Goal: Information Seeking & Learning: Check status

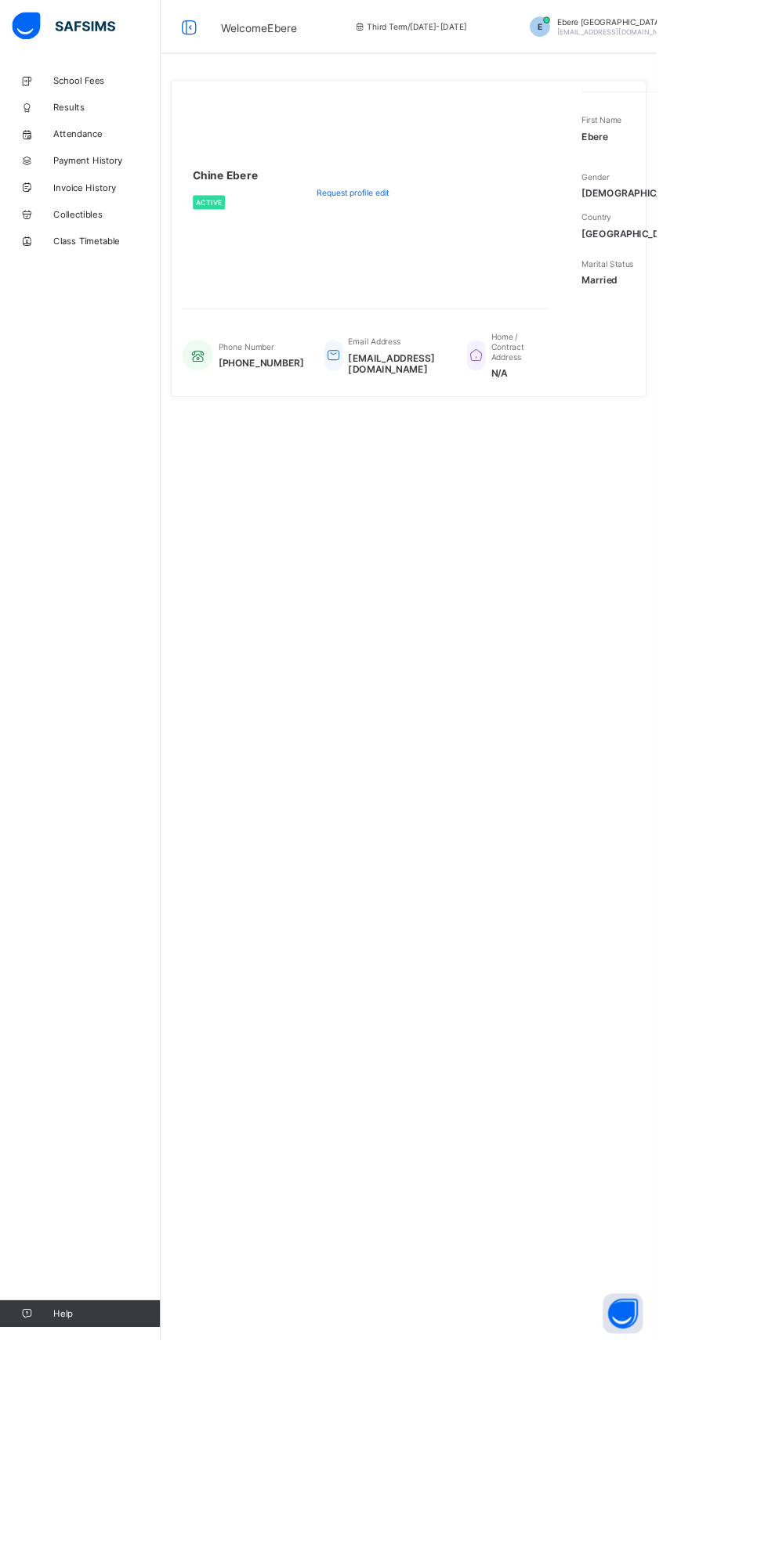
click at [146, 101] on link "School Fees" at bounding box center [94, 94] width 188 height 31
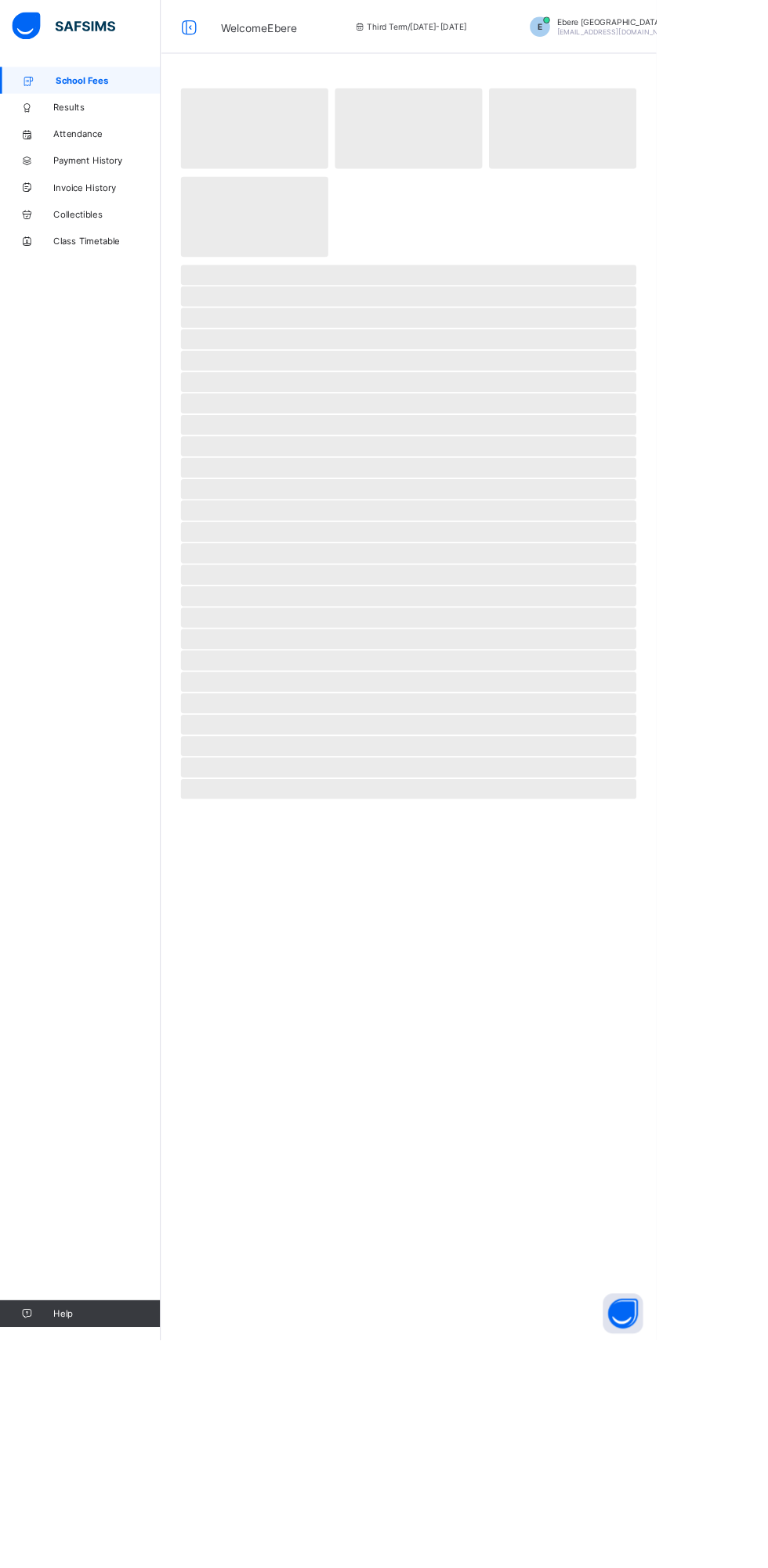
click at [110, 126] on span "Results" at bounding box center [125, 125] width 126 height 13
click at [129, 94] on span "School Fees" at bounding box center [126, 94] width 123 height 13
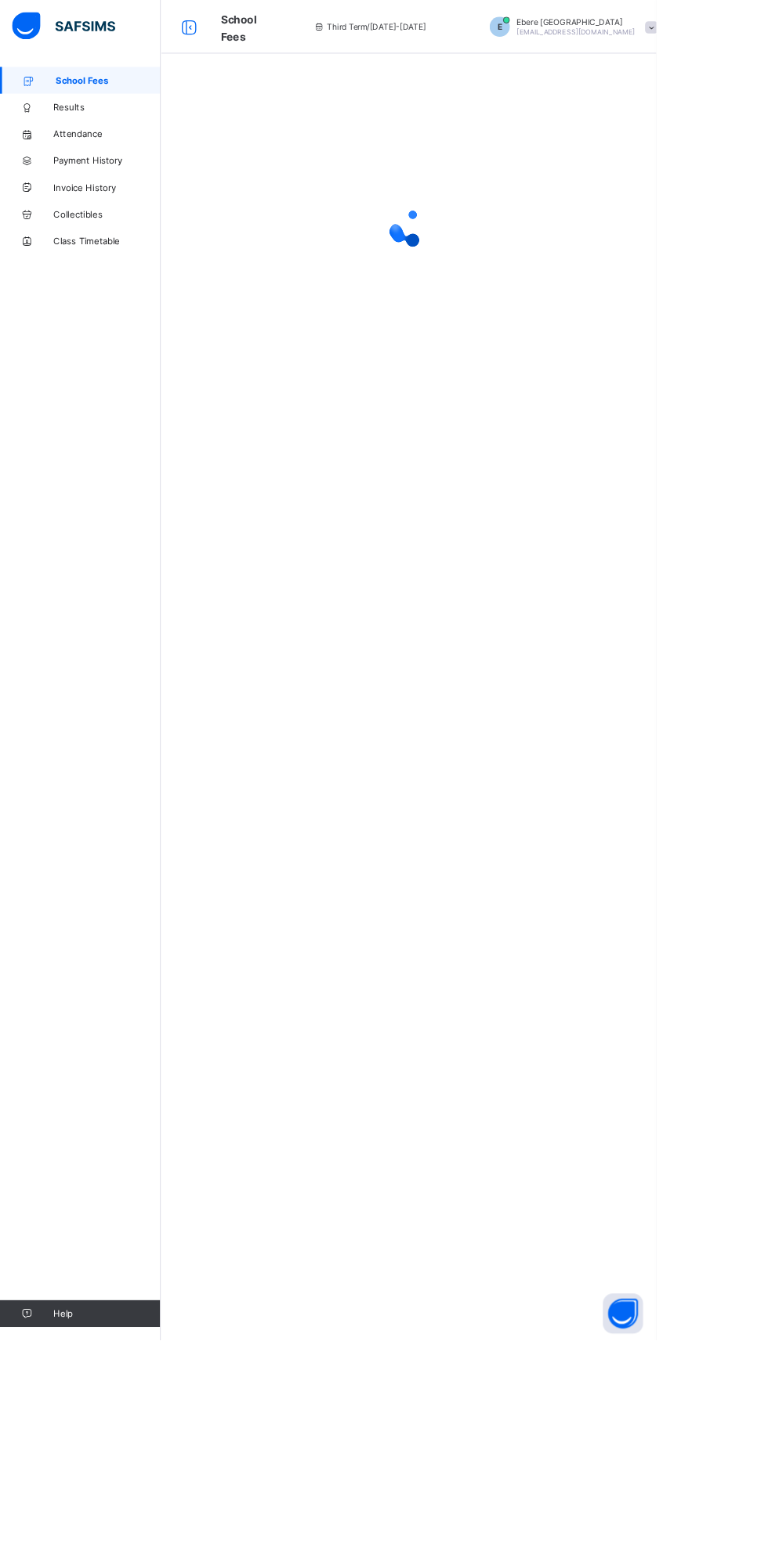
click at [112, 127] on span "Results" at bounding box center [125, 125] width 126 height 13
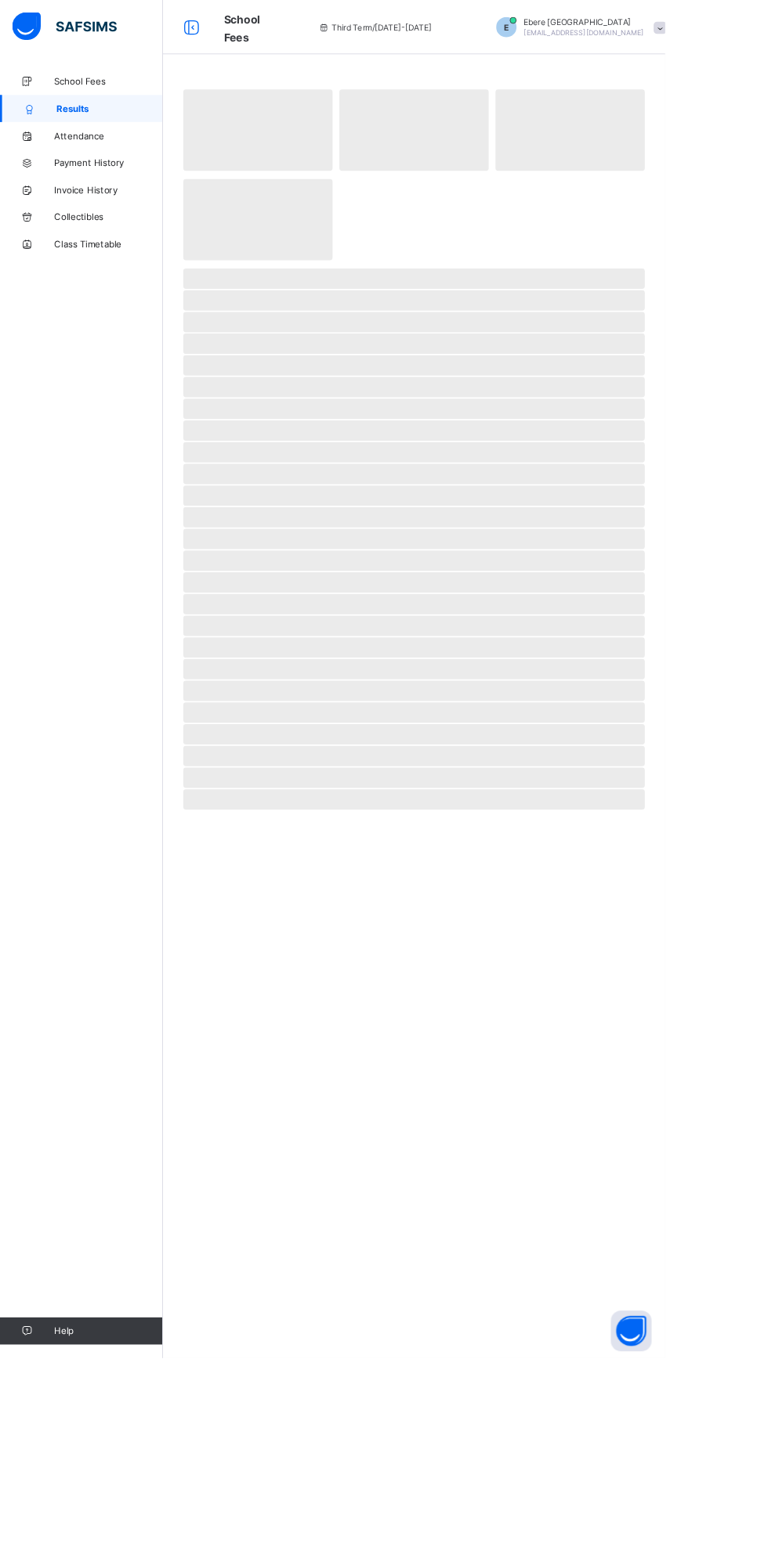
click at [110, 127] on span "Results" at bounding box center [126, 125] width 123 height 13
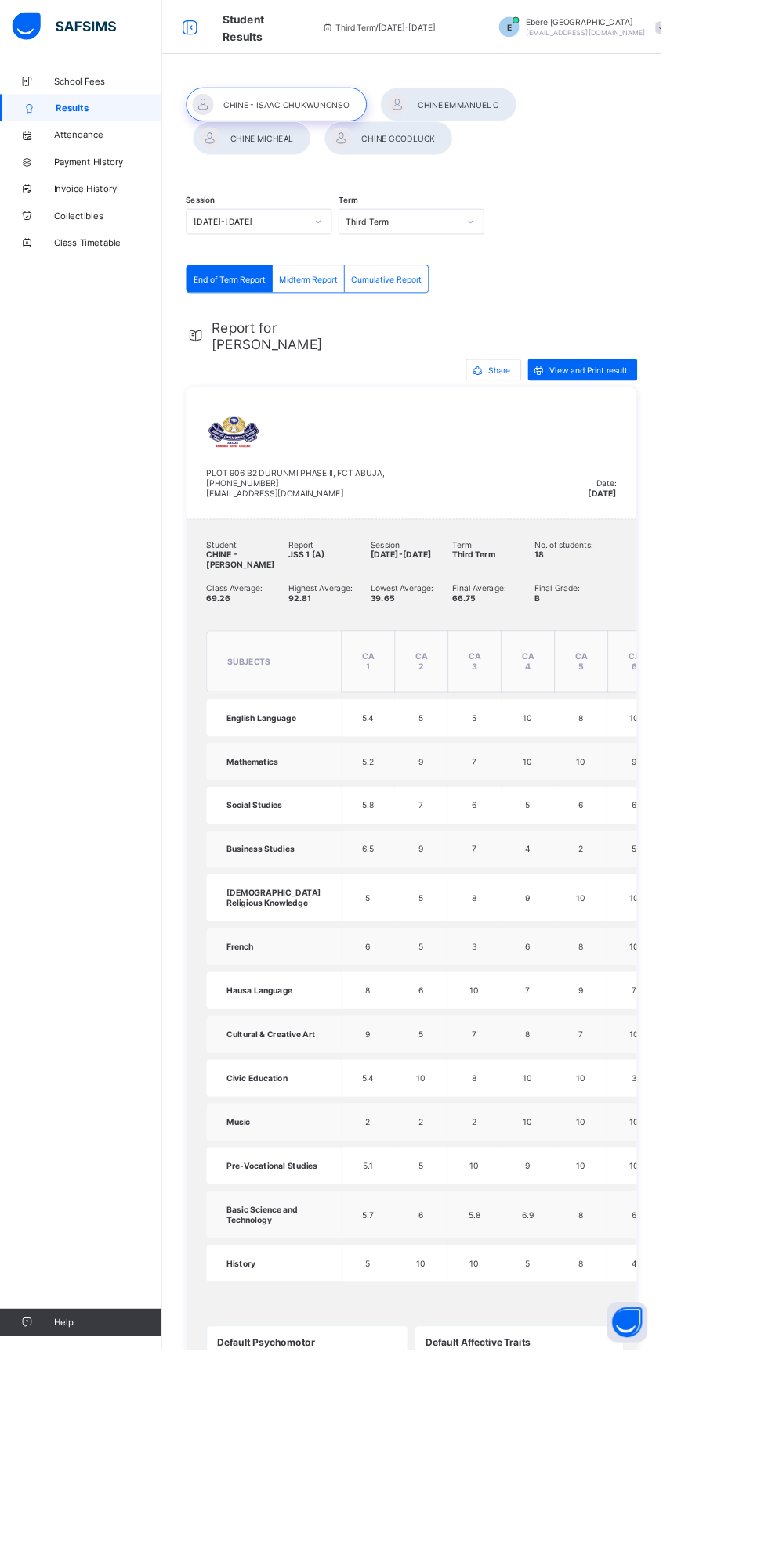
click at [509, 121] on div at bounding box center [521, 121] width 158 height 39
